Goal: Task Accomplishment & Management: Use online tool/utility

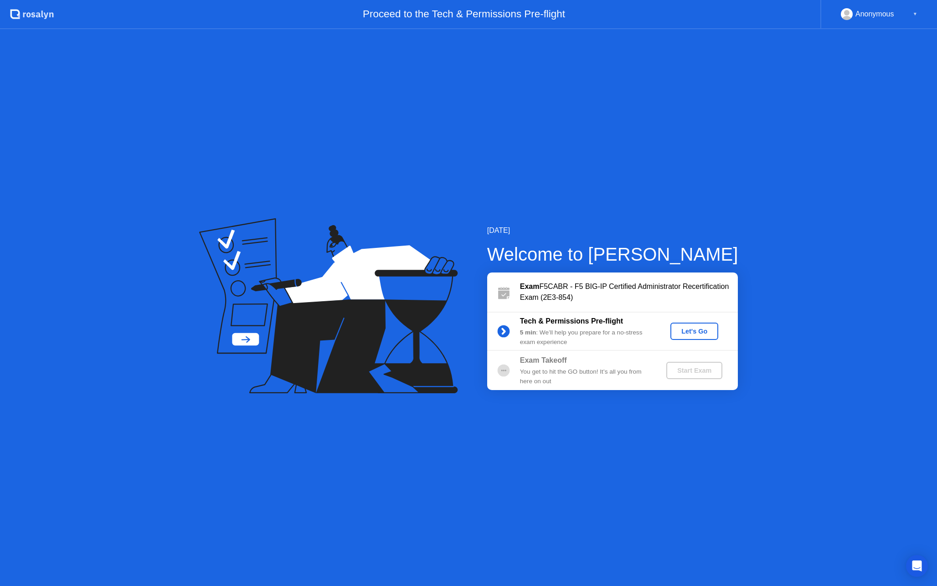
click at [692, 334] on div "Let's Go" at bounding box center [694, 331] width 41 height 7
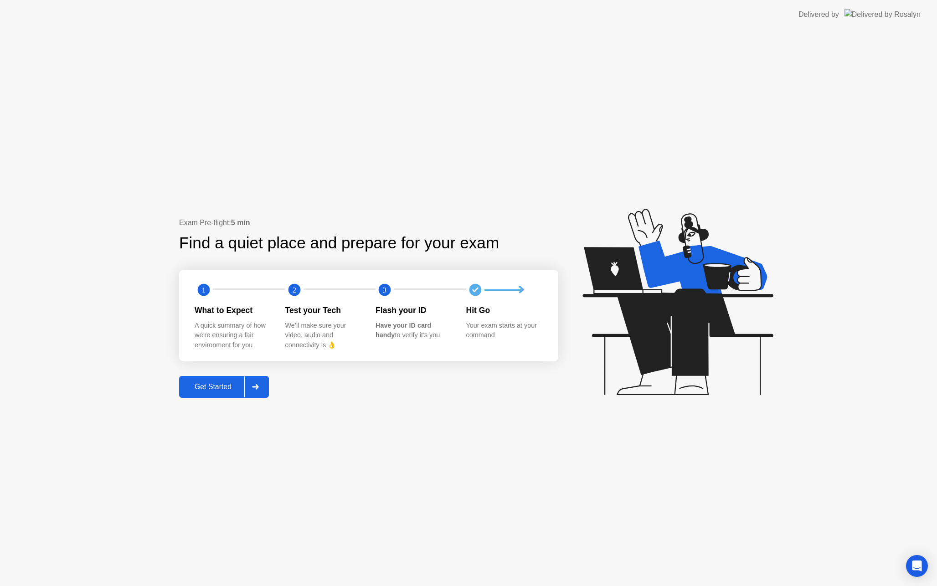
click at [211, 388] on div "Get Started" at bounding box center [213, 387] width 62 height 8
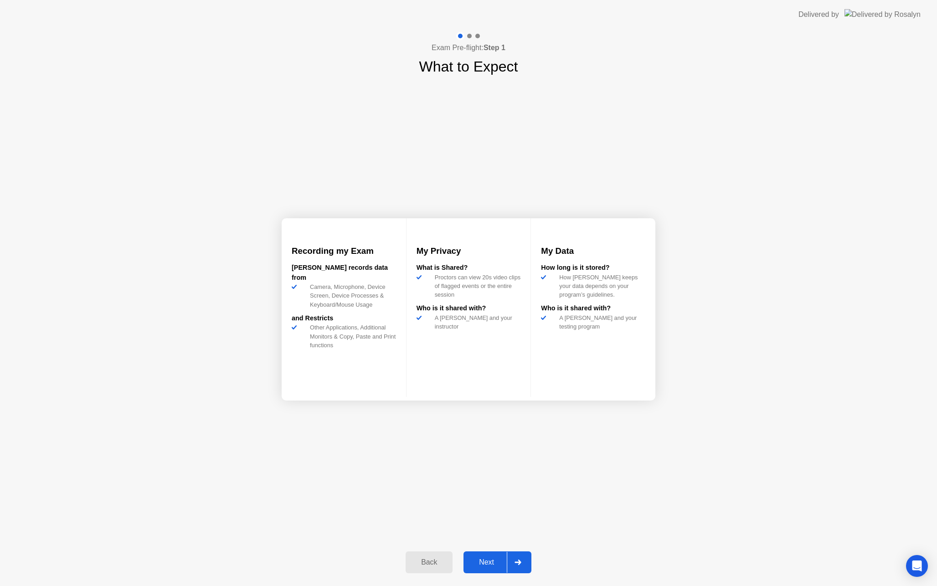
click at [488, 566] on div "Next" at bounding box center [486, 563] width 41 height 8
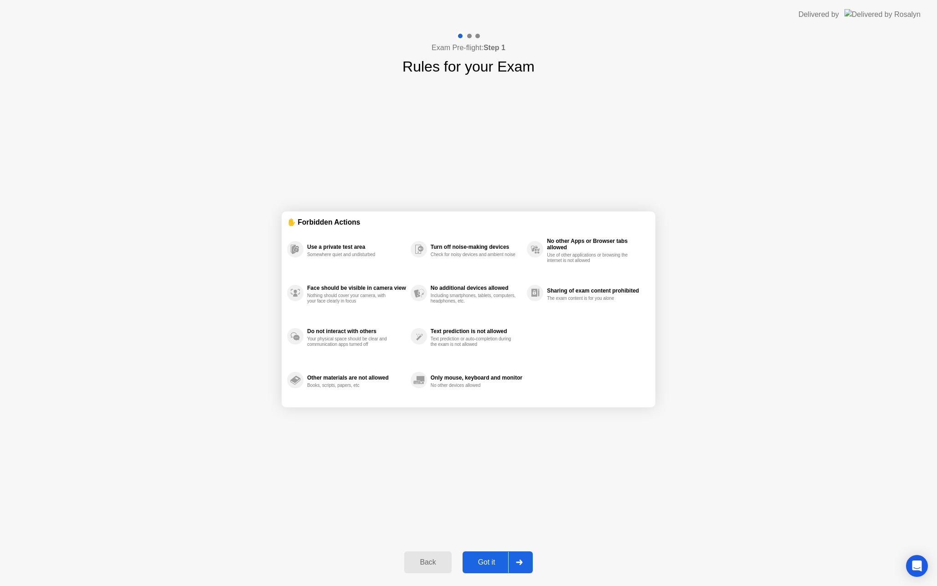
click at [489, 565] on div "Got it" at bounding box center [487, 563] width 43 height 8
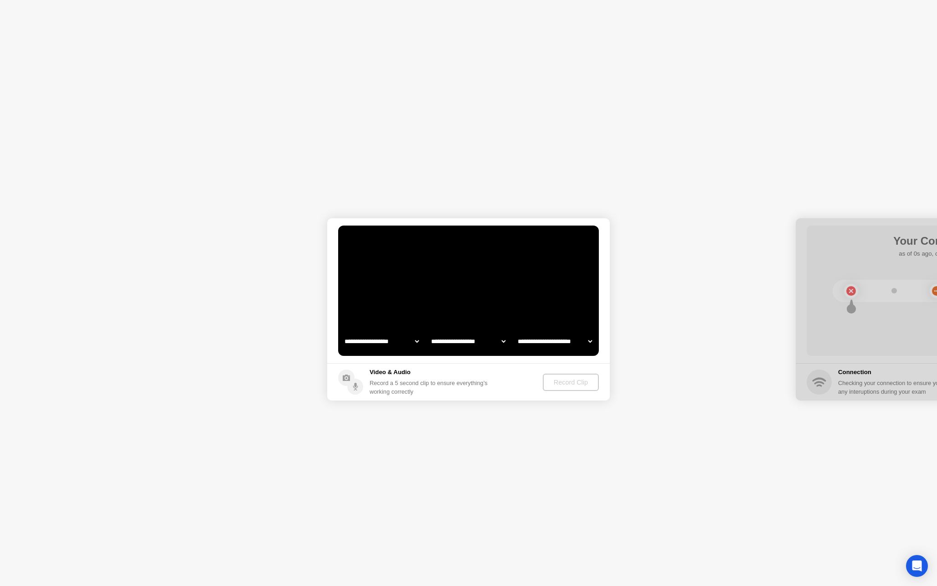
select select "**********"
select select "*******"
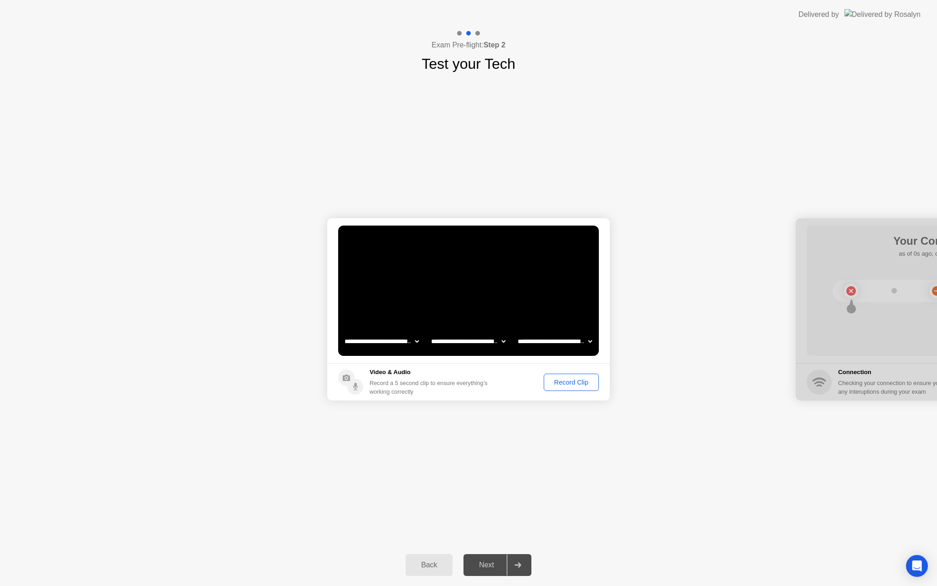
click at [564, 382] on div "Record Clip" at bounding box center [571, 382] width 49 height 7
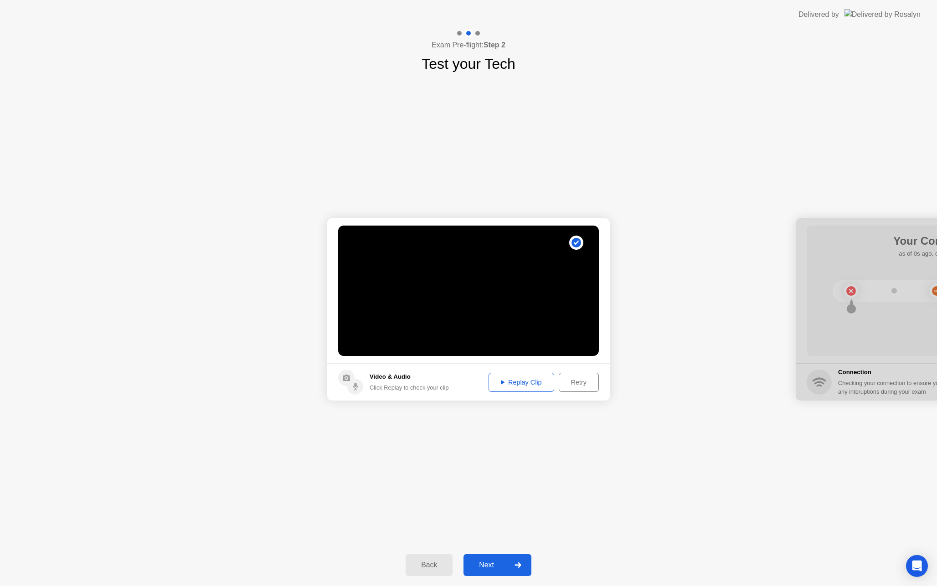
click at [526, 383] on div "Replay Clip" at bounding box center [521, 382] width 59 height 7
click at [490, 562] on div "Next" at bounding box center [486, 565] width 41 height 8
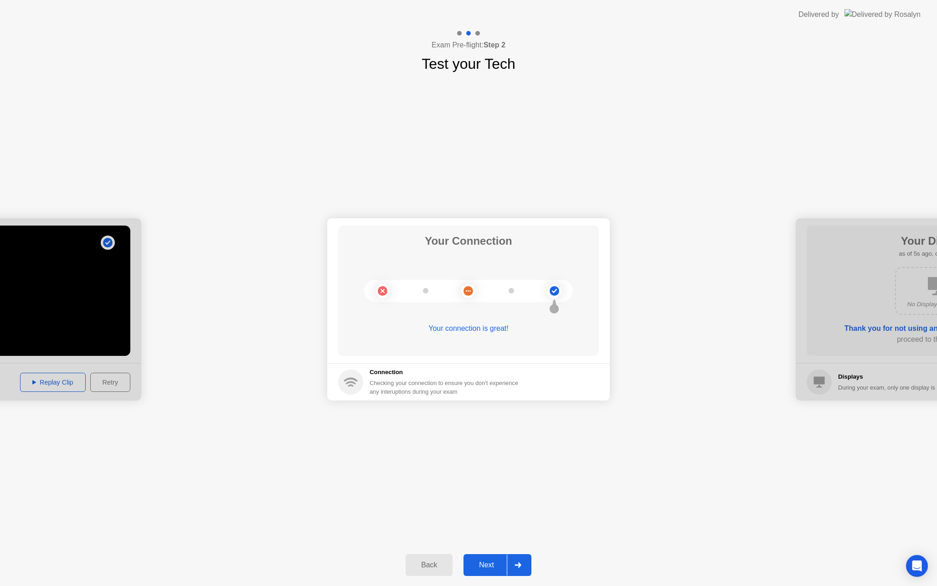
click at [496, 566] on div "Next" at bounding box center [486, 565] width 41 height 8
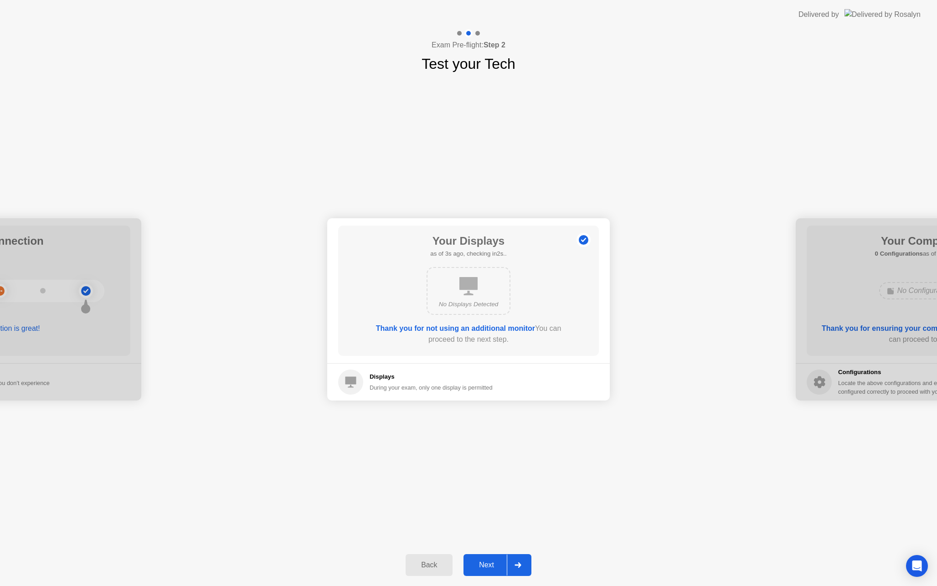
click at [495, 564] on div "Next" at bounding box center [486, 565] width 41 height 8
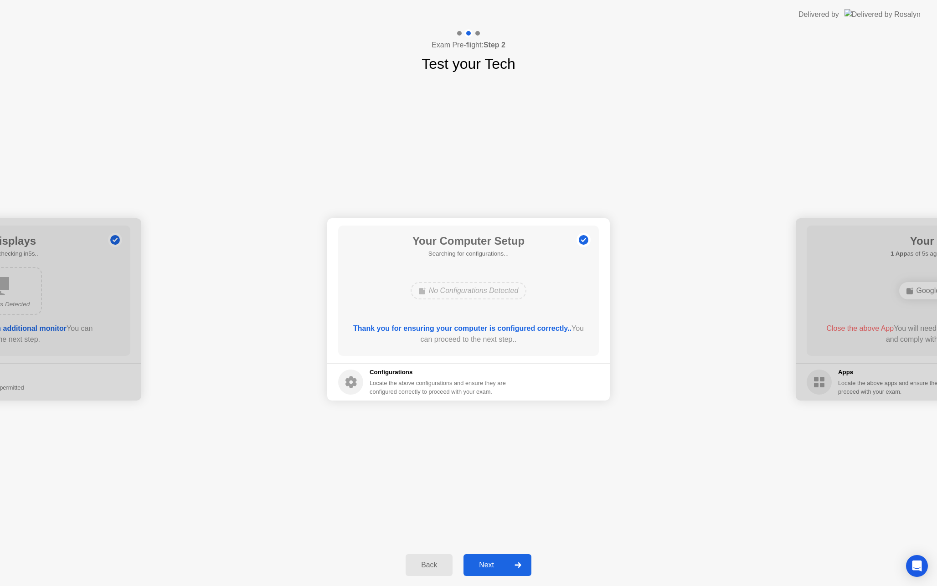
click at [490, 564] on div "Next" at bounding box center [486, 565] width 41 height 8
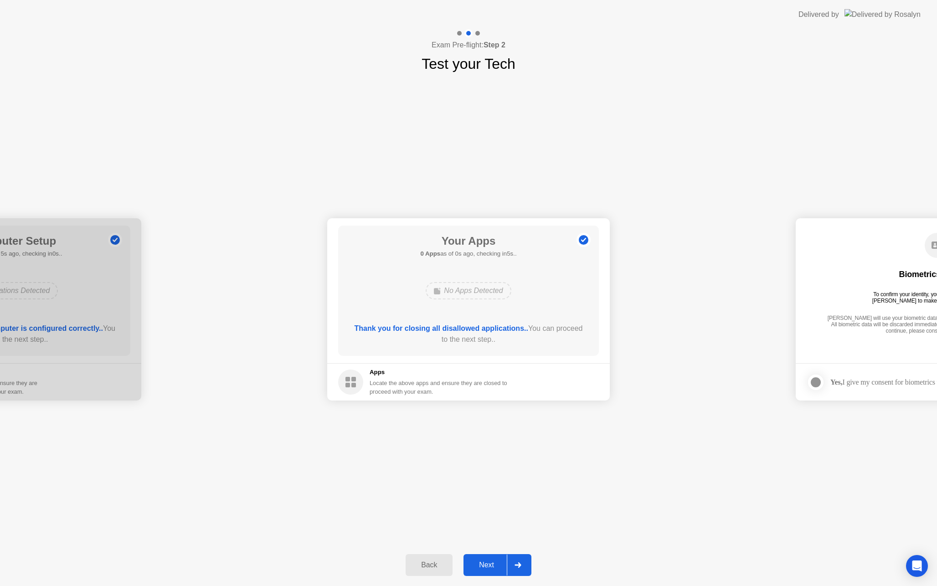
click at [493, 563] on div "Next" at bounding box center [486, 565] width 41 height 8
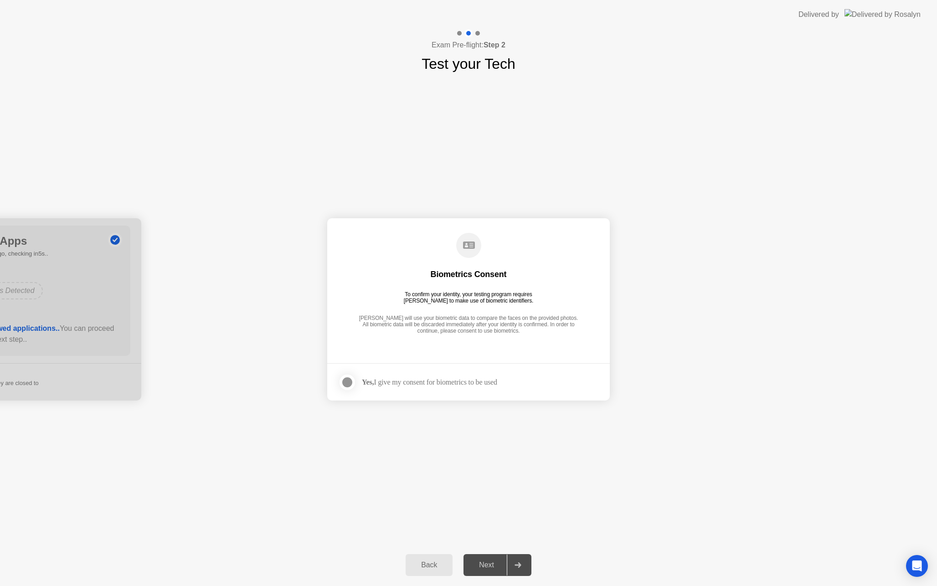
click at [347, 383] on div at bounding box center [347, 382] width 11 height 11
click at [490, 562] on div "Next" at bounding box center [486, 565] width 41 height 8
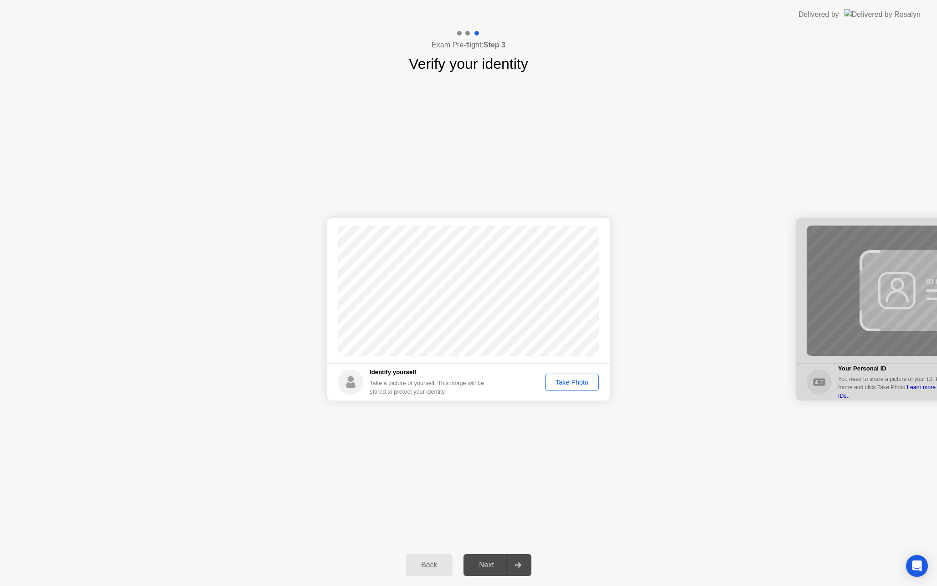
click at [573, 385] on div "Take Photo" at bounding box center [572, 382] width 47 height 7
click at [487, 561] on div "Next" at bounding box center [486, 565] width 41 height 8
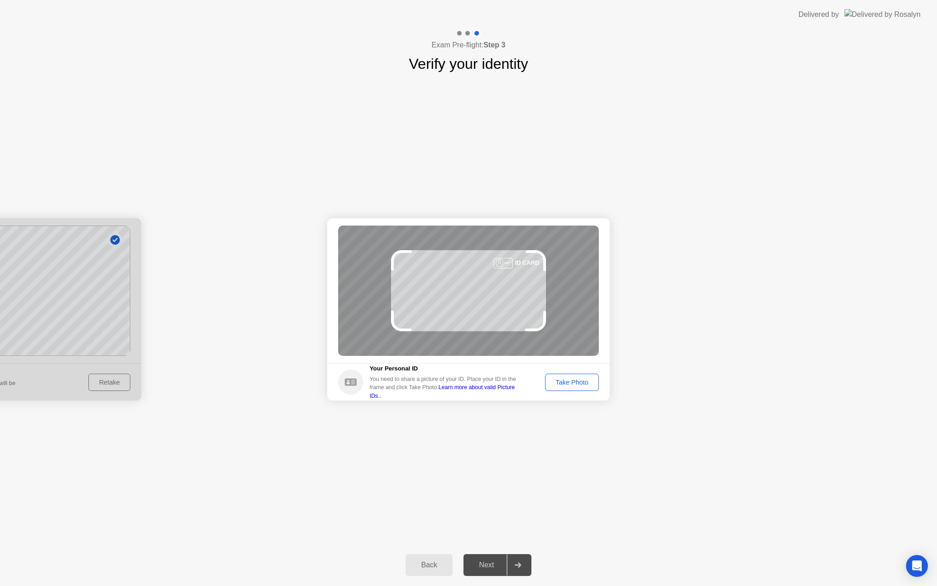
click at [573, 383] on div "Take Photo" at bounding box center [572, 382] width 47 height 7
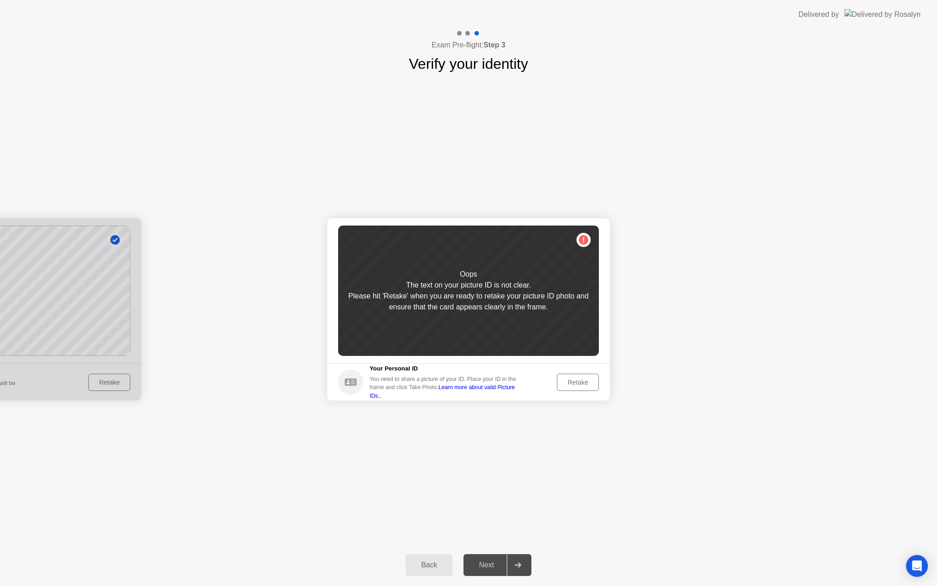
click at [580, 382] on div "Retake" at bounding box center [578, 382] width 36 height 7
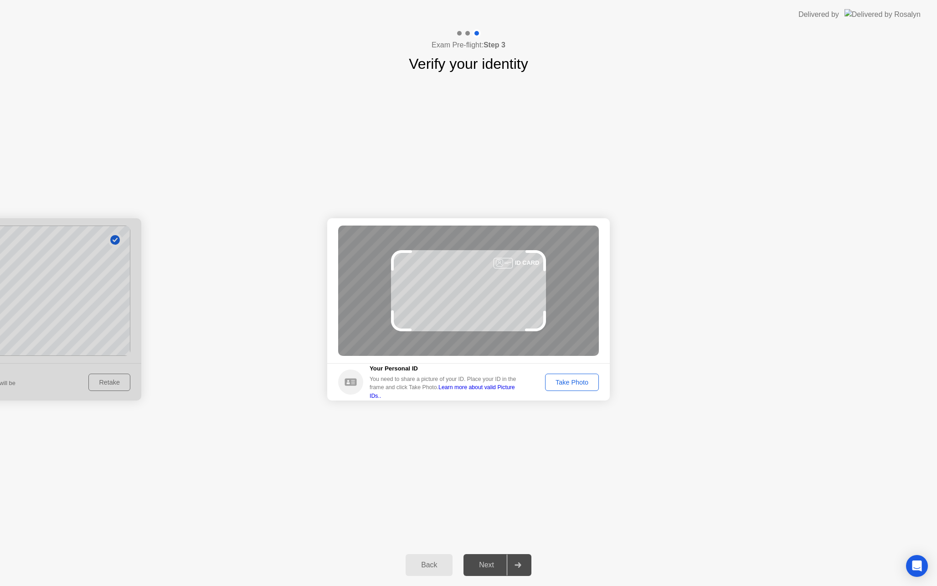
click at [580, 382] on div "Take Photo" at bounding box center [572, 382] width 47 height 7
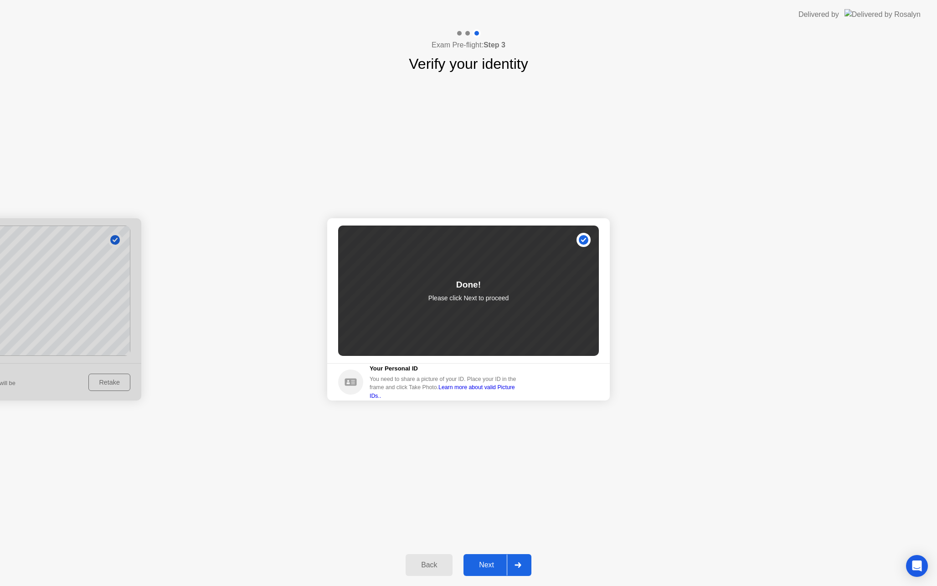
click at [482, 569] on div "Next" at bounding box center [486, 565] width 41 height 8
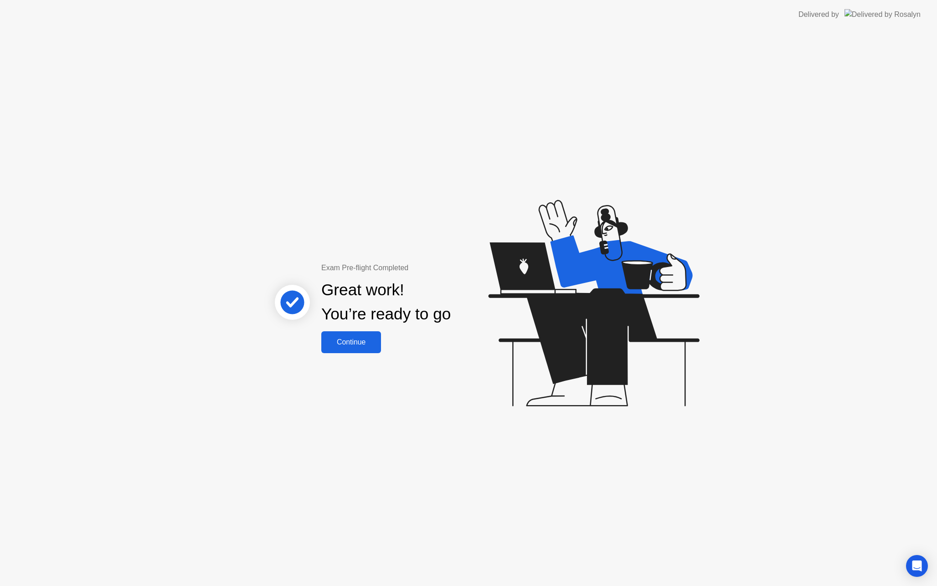
click at [360, 342] on div "Continue" at bounding box center [351, 342] width 54 height 8
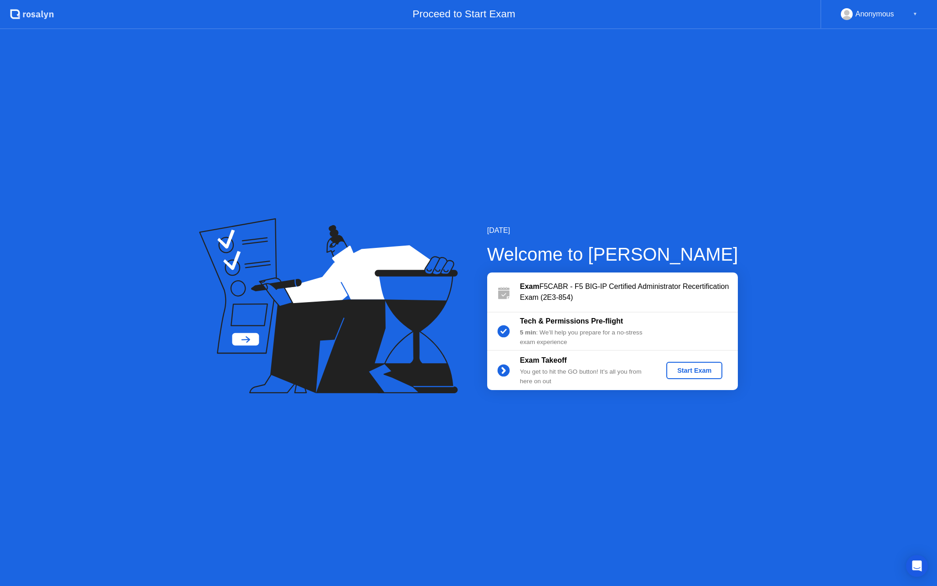
click at [688, 369] on div "Start Exam" at bounding box center [694, 370] width 49 height 7
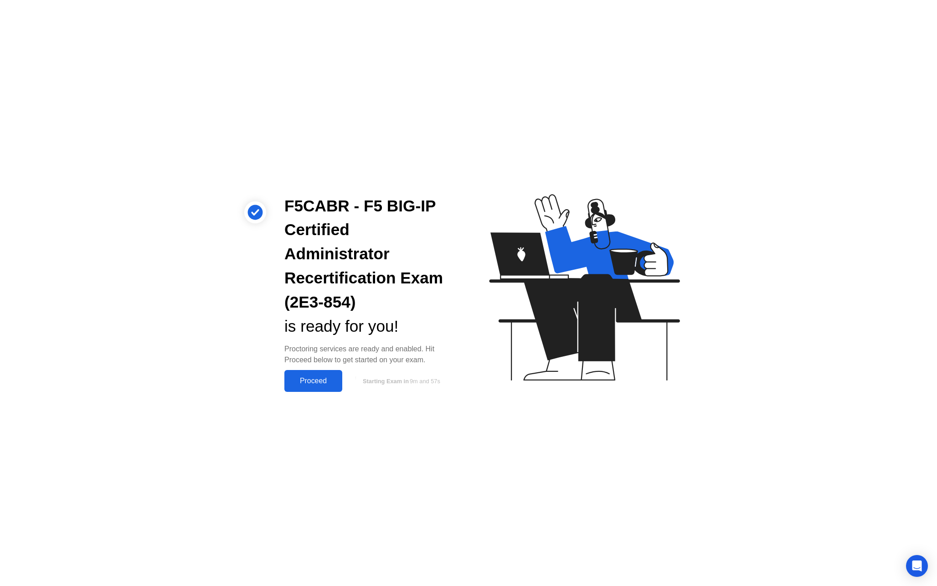
click at [319, 380] on div "Proceed" at bounding box center [313, 381] width 52 height 8
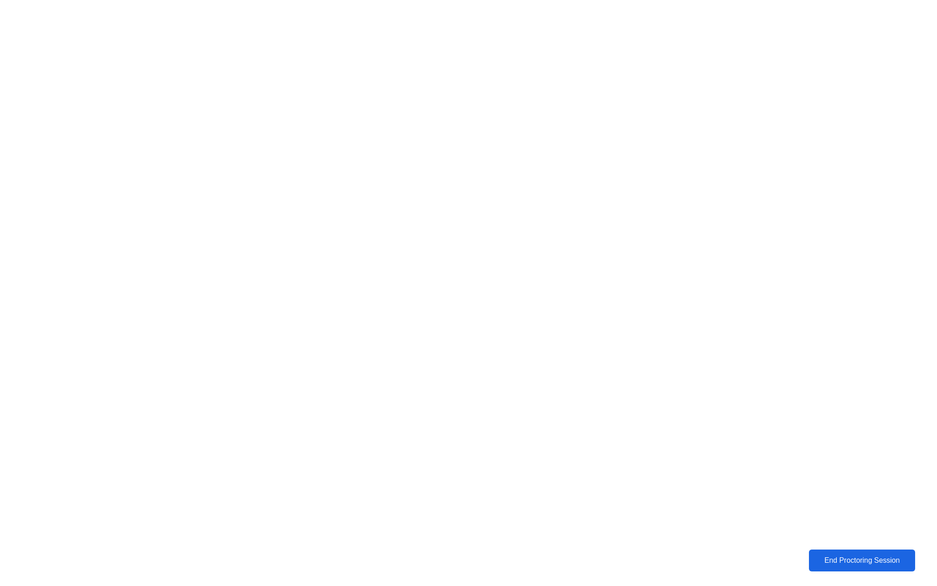
click at [839, 559] on div "End Proctoring Session" at bounding box center [862, 561] width 104 height 9
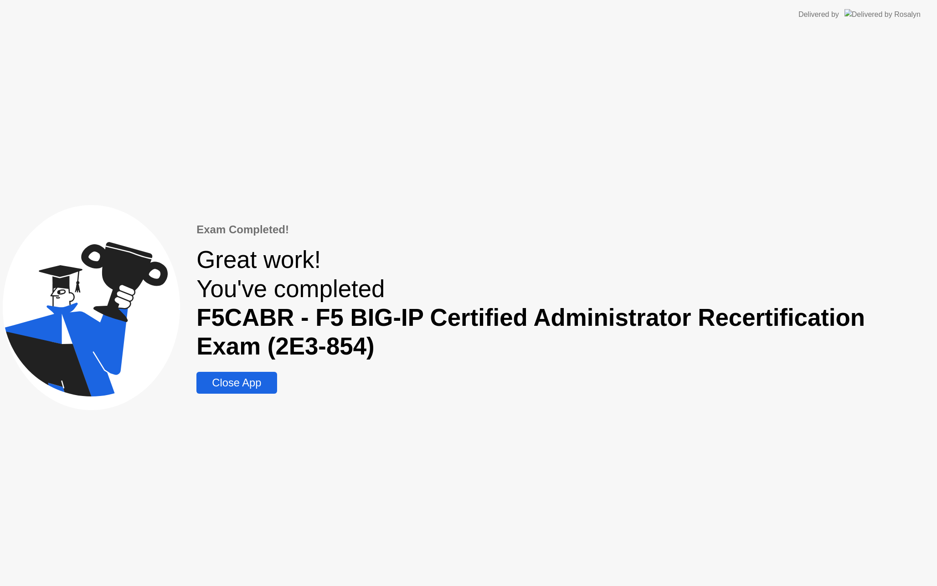
click at [247, 384] on div "Close App" at bounding box center [236, 383] width 75 height 13
